Goal: Task Accomplishment & Management: Manage account settings

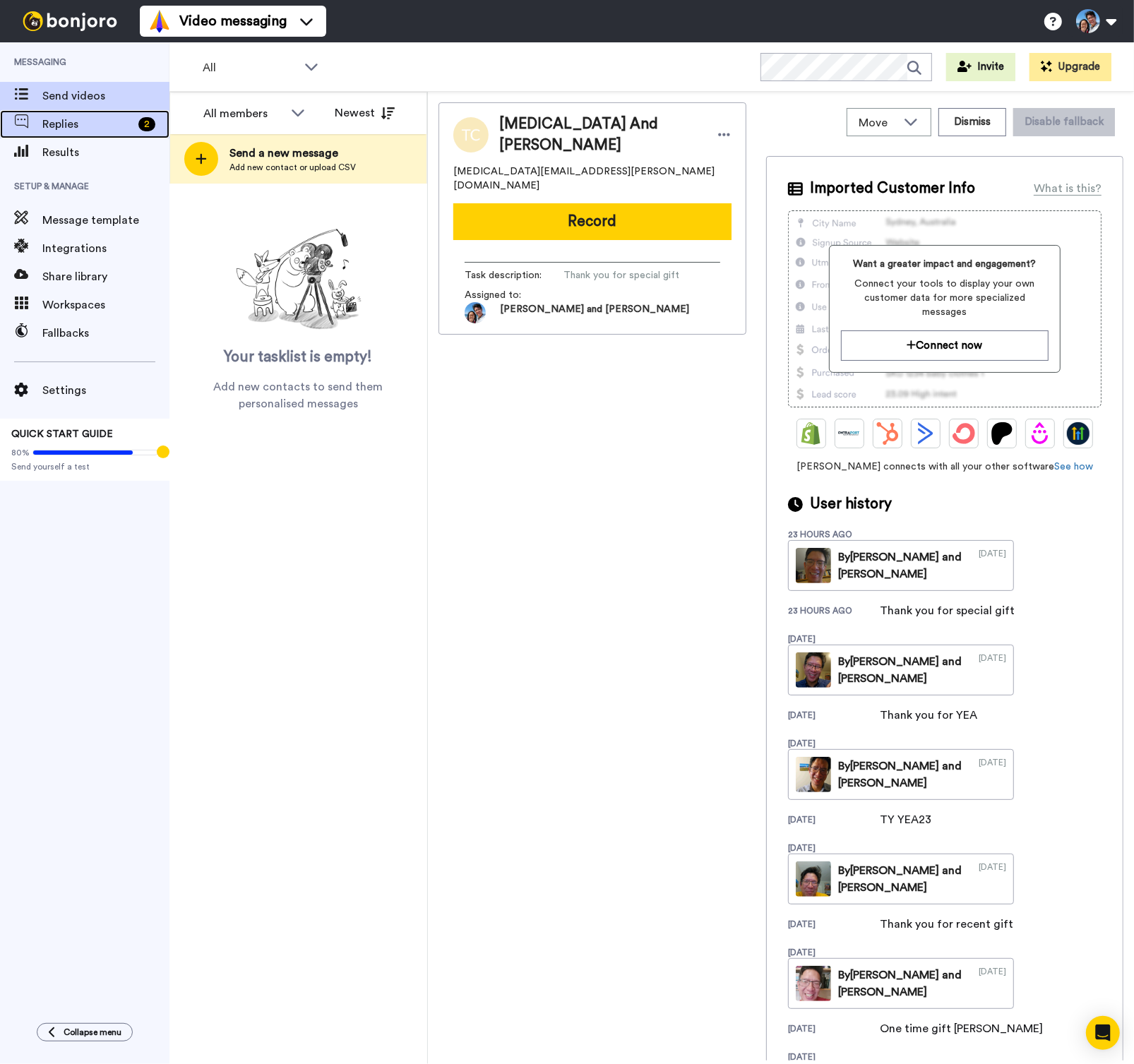
click at [52, 119] on span "Replies" at bounding box center [88, 124] width 90 height 17
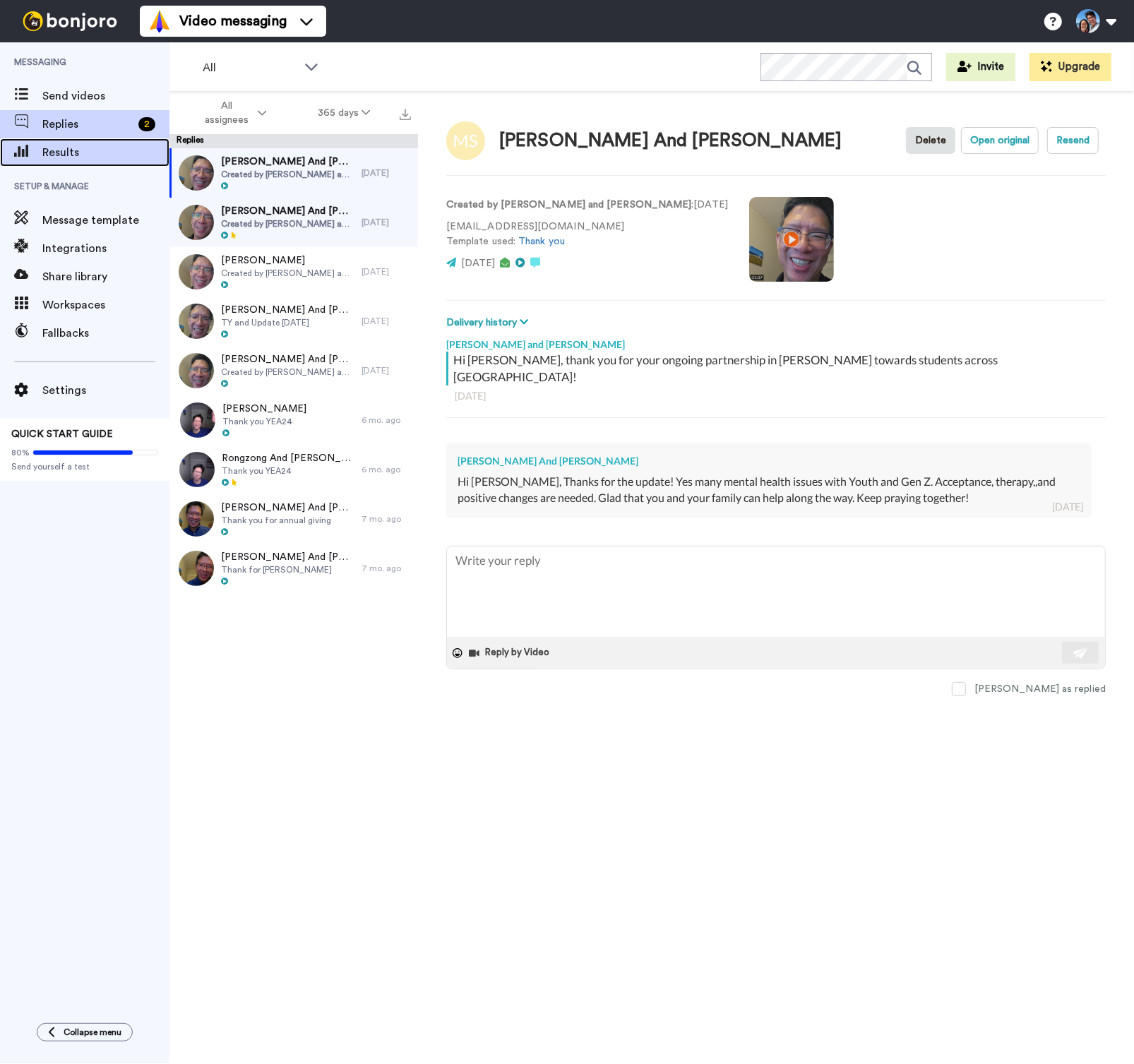
click at [57, 147] on span "Results" at bounding box center [106, 153] width 127 height 17
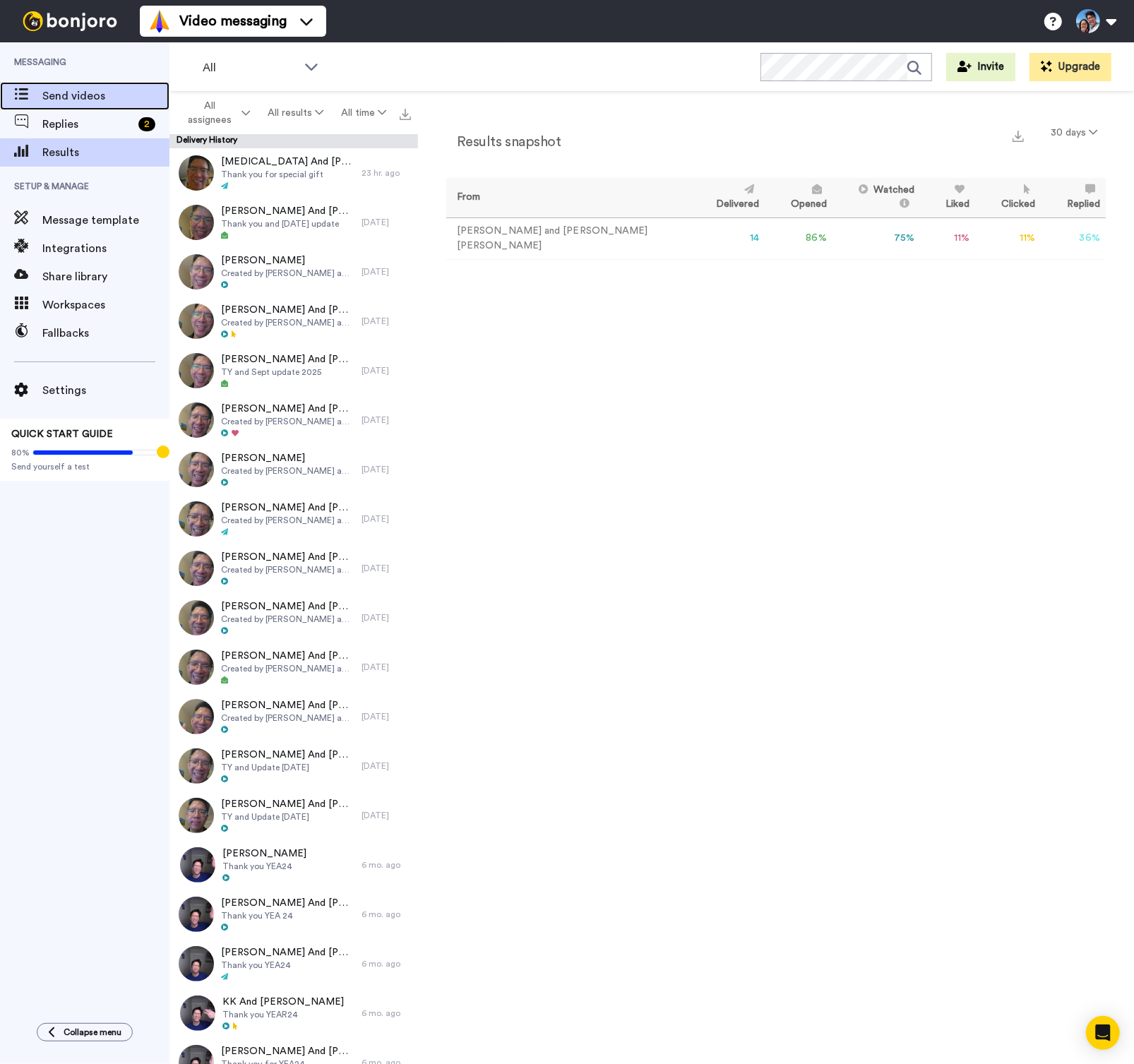
click at [68, 98] on span "Send videos" at bounding box center [106, 96] width 127 height 17
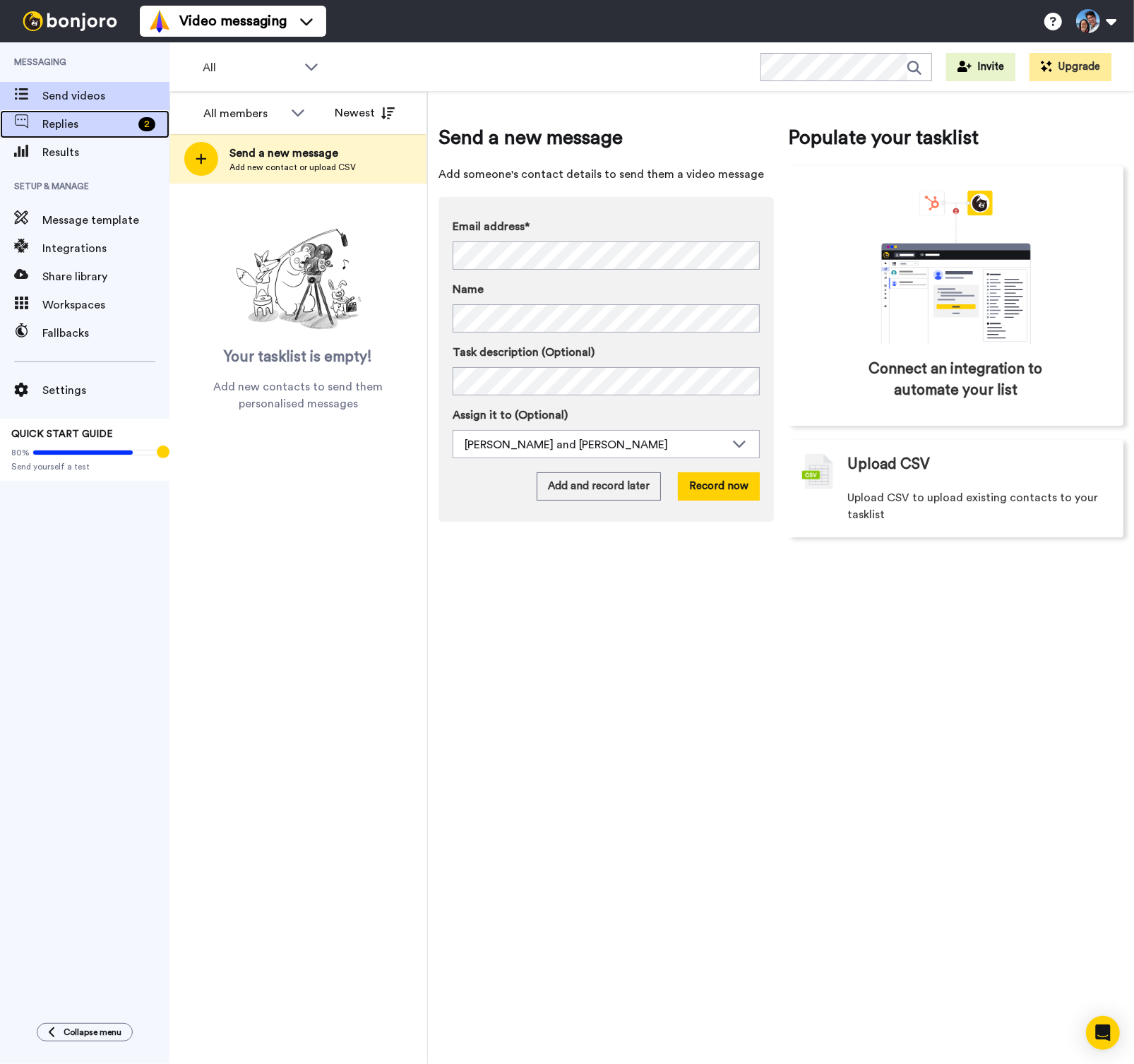
click at [69, 132] on span "Replies" at bounding box center [88, 124] width 90 height 17
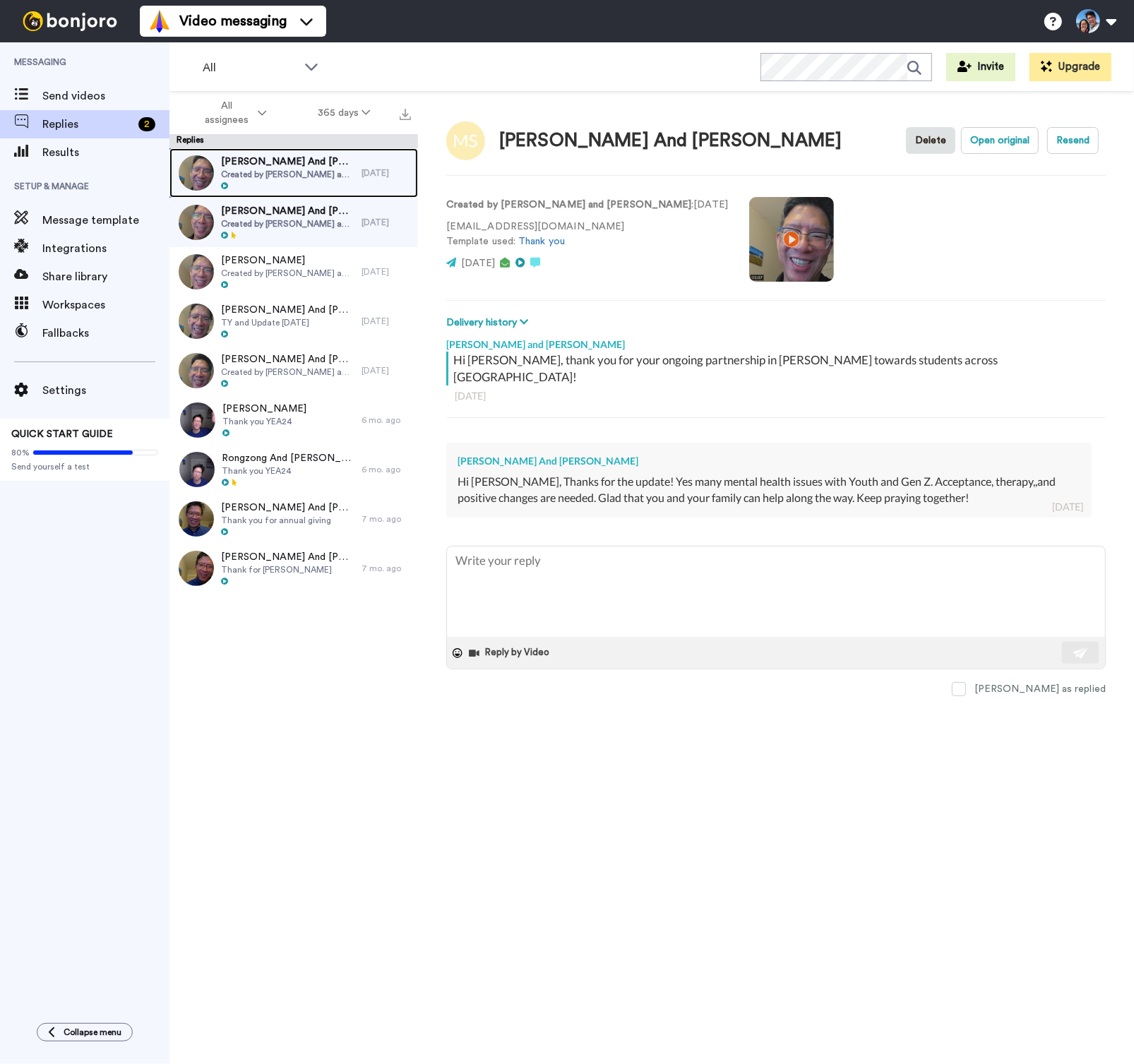
click at [284, 172] on span "Created by Joshua and Deborah Wong" at bounding box center [288, 174] width 134 height 12
click at [966, 682] on span at bounding box center [959, 689] width 14 height 14
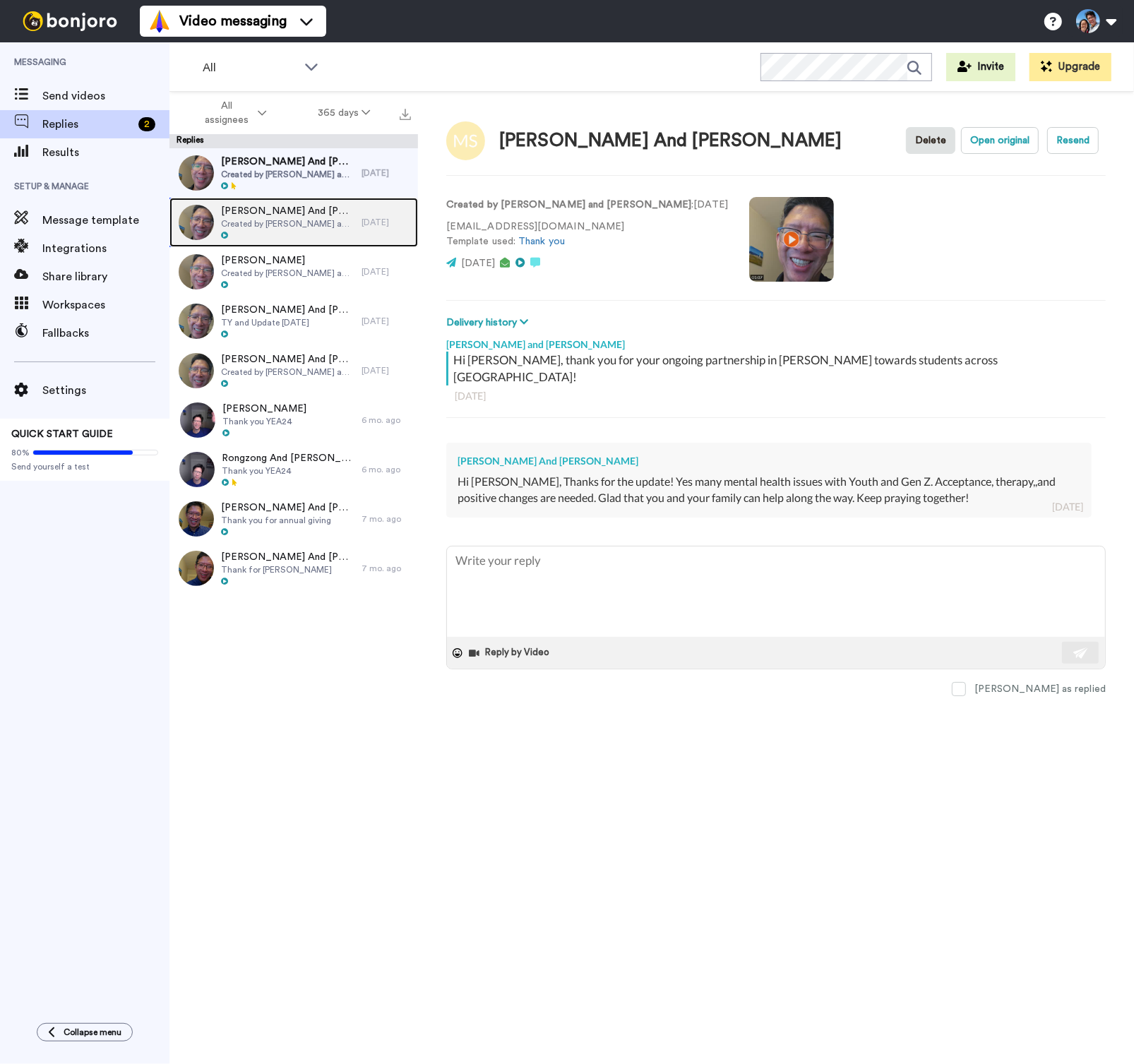
click at [304, 228] on span "Created by [PERSON_NAME] and [PERSON_NAME]" at bounding box center [288, 224] width 134 height 12
click at [303, 187] on div at bounding box center [288, 186] width 134 height 10
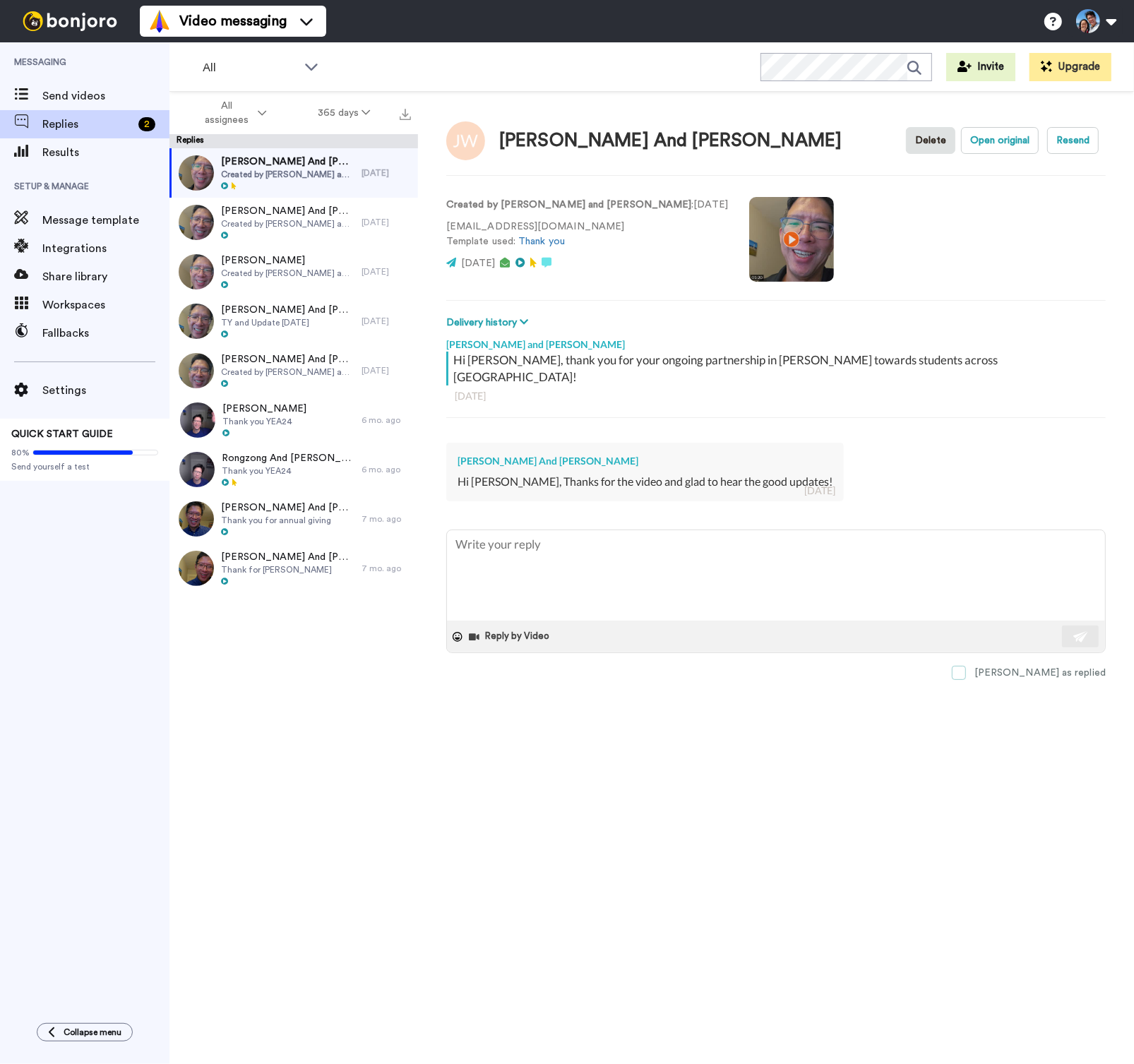
click at [1031, 666] on label "[PERSON_NAME] as replied" at bounding box center [1028, 673] width 154 height 14
type textarea "x"
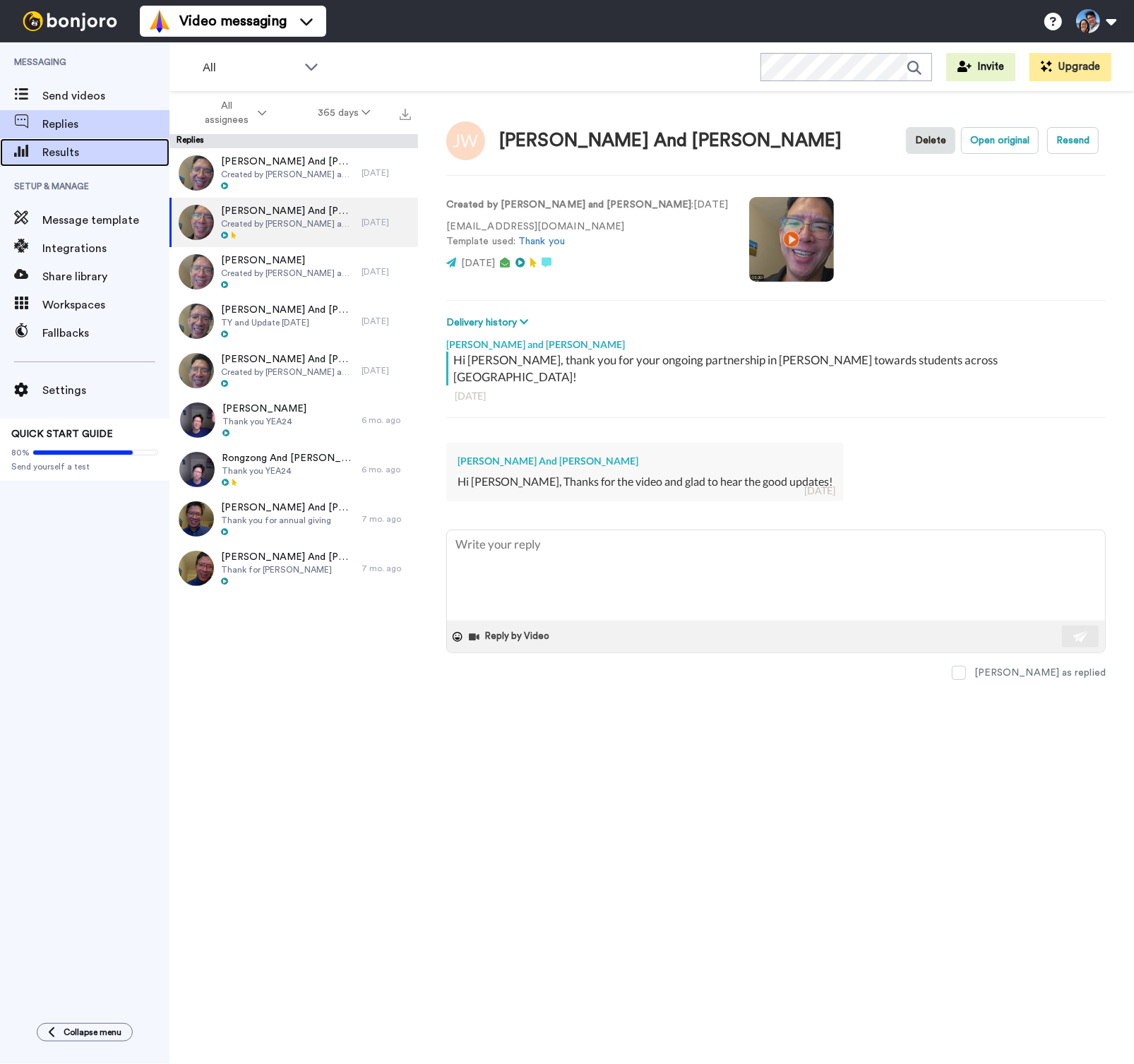
click at [109, 141] on div "Results" at bounding box center [85, 152] width 170 height 28
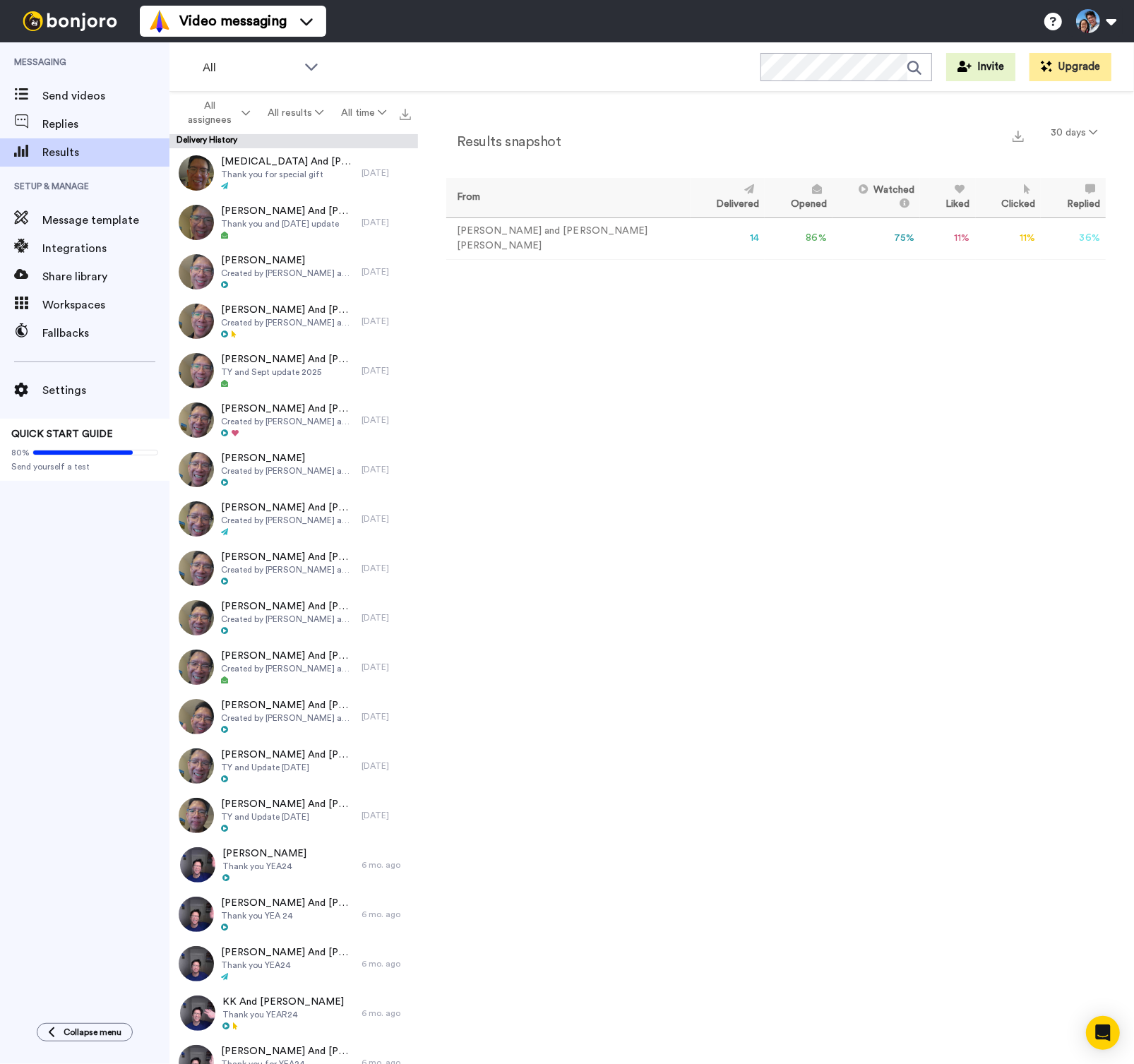
click at [632, 308] on div "Results snapshot 30 days From Delivered Opened Watched Liked Clicked Replied Fa…" at bounding box center [776, 582] width 716 height 980
click at [317, 424] on span "Created by [PERSON_NAME] and [PERSON_NAME]" at bounding box center [288, 421] width 134 height 12
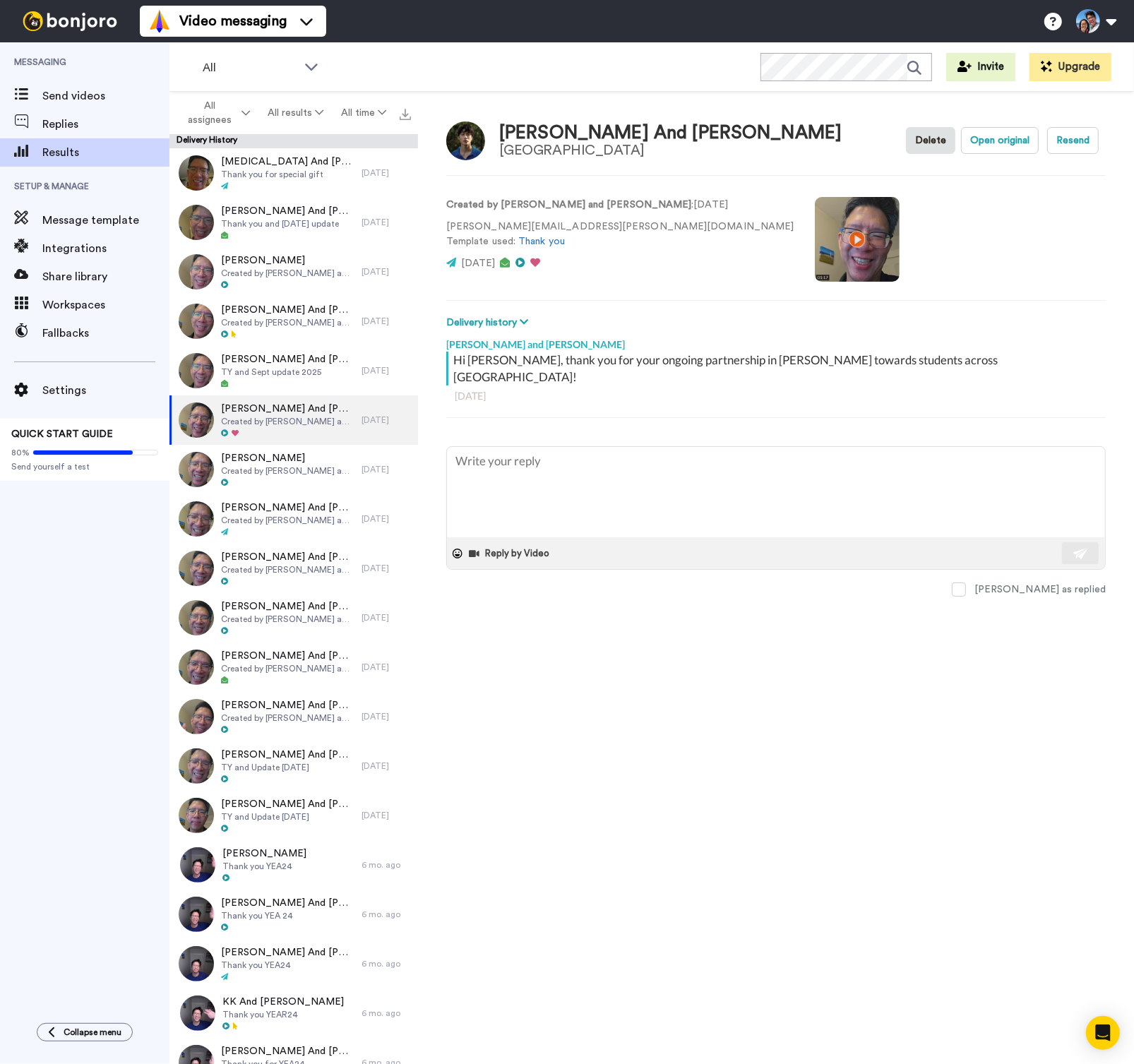
click at [815, 237] on video at bounding box center [857, 239] width 85 height 85
click at [815, 251] on video at bounding box center [857, 239] width 85 height 85
click at [983, 146] on button "Open original" at bounding box center [1000, 141] width 78 height 27
type textarea "x"
